Goal: Check status

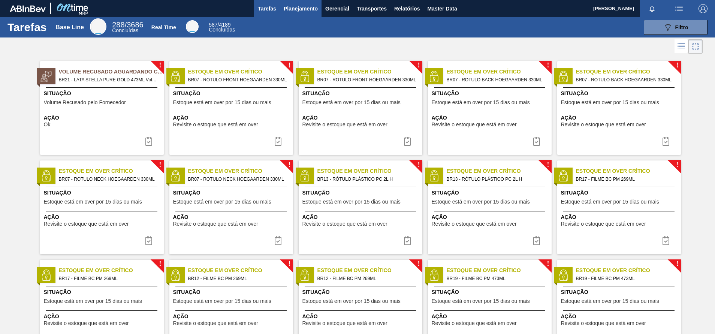
click at [307, 8] on span "Planejamento" at bounding box center [301, 8] width 34 height 9
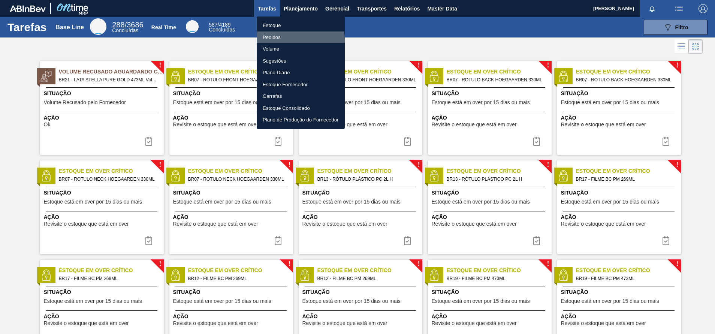
click at [280, 40] on li "Pedidos" at bounding box center [301, 37] width 88 height 12
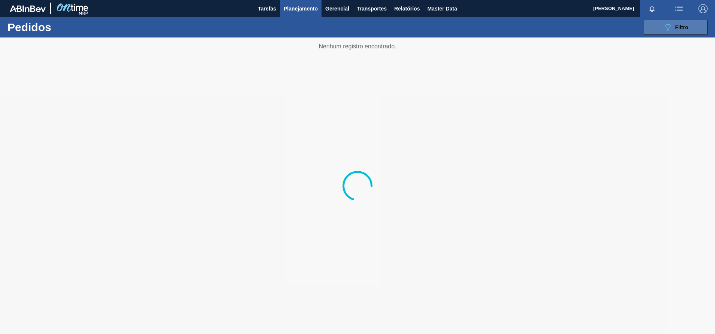
click at [662, 26] on button "089F7B8B-B2A5-4AFE-B5C0-19BA573D28AC Filtro" at bounding box center [676, 27] width 64 height 15
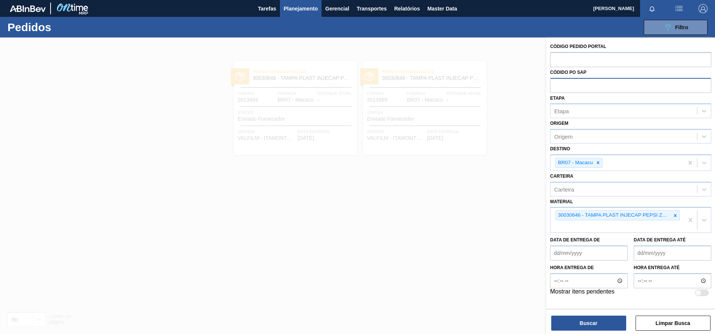
click at [562, 91] on input "text" at bounding box center [630, 85] width 161 height 14
type input "58000349368"
click at [562, 91] on input "58000349368" at bounding box center [630, 85] width 161 height 14
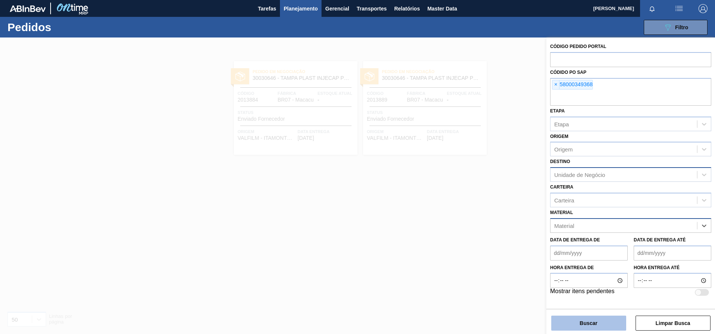
click at [577, 317] on button "Buscar" at bounding box center [588, 323] width 75 height 15
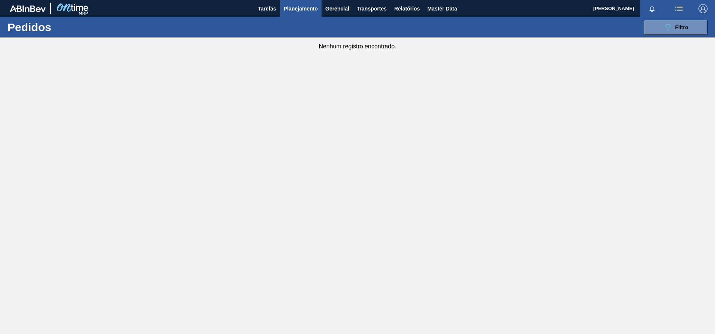
click at [660, 36] on div "089F7B8B-B2A5-4AFE-B5C0-19BA573D28AC Filtro Código Pedido Portal Códido PO SAP …" at bounding box center [416, 27] width 592 height 22
click at [671, 33] on button "089F7B8B-B2A5-4AFE-B5C0-19BA573D28AC Filtro" at bounding box center [676, 27] width 64 height 15
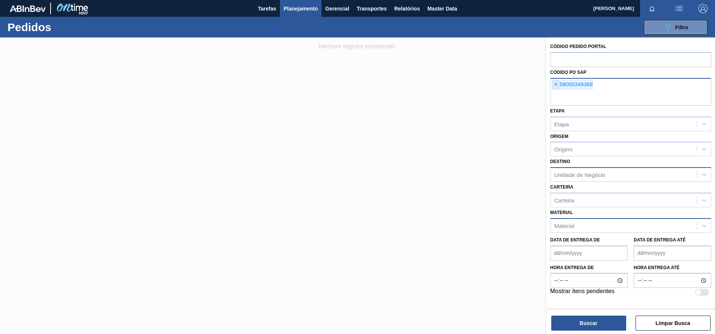
click at [556, 84] on span "×" at bounding box center [555, 84] width 7 height 9
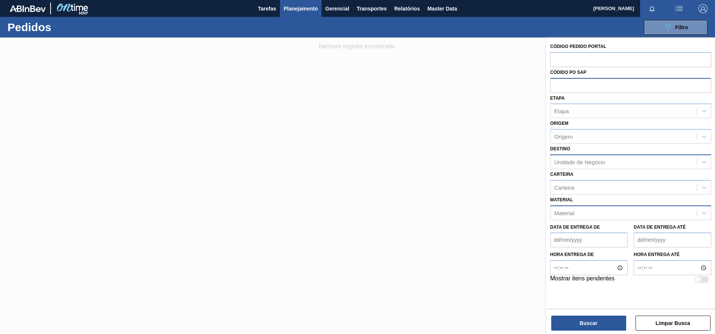
paste input "58000349368"
click at [566, 84] on input "58000349368" at bounding box center [630, 85] width 161 height 14
type input "5800349368"
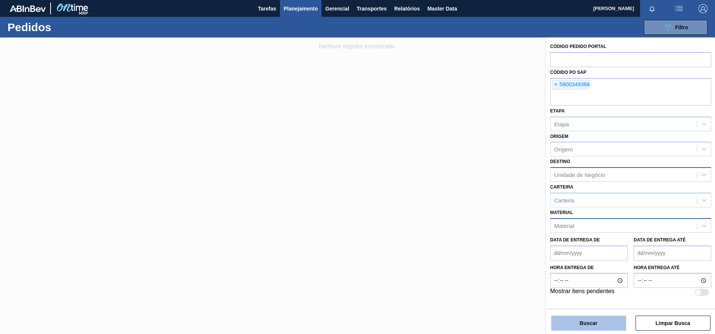
click at [583, 322] on button "Buscar" at bounding box center [588, 323] width 75 height 15
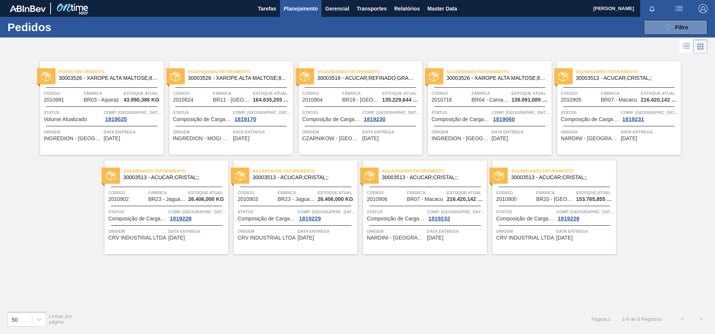
click at [134, 87] on div at bounding box center [101, 87] width 111 height 0
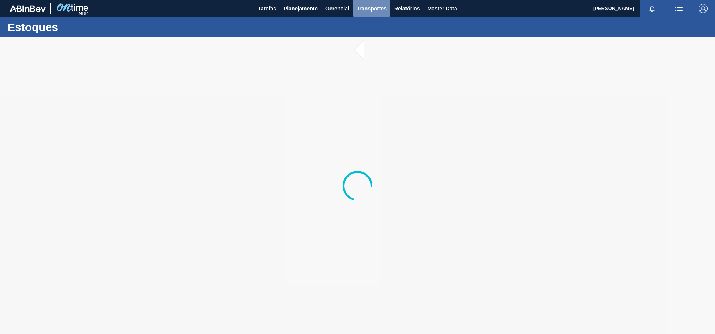
click at [389, 14] on button "Transportes" at bounding box center [371, 8] width 37 height 17
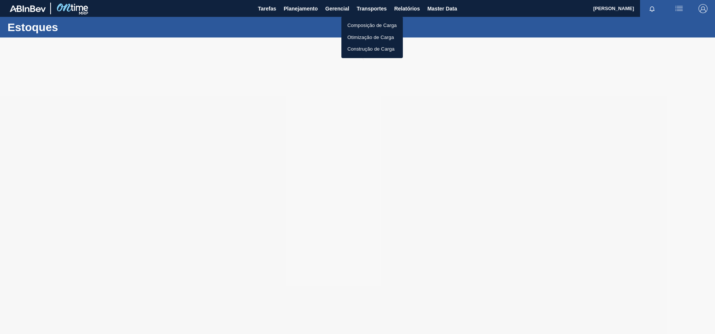
click at [403, 13] on div at bounding box center [357, 167] width 715 height 334
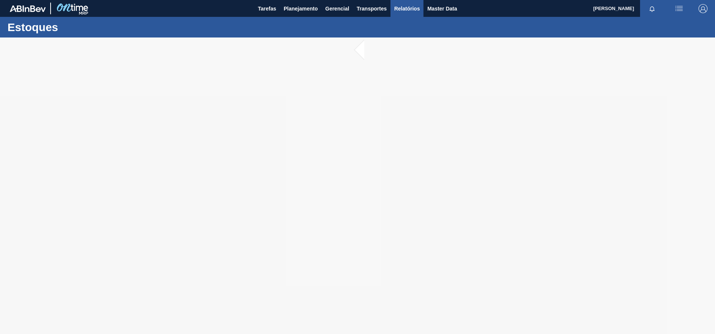
click at [404, 13] on button "Relatórios" at bounding box center [407, 8] width 33 height 17
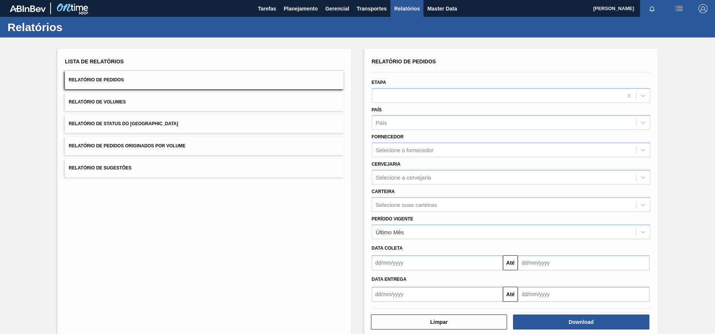
click at [396, 87] on div "Etapa" at bounding box center [511, 89] width 278 height 25
